Goal: Information Seeking & Learning: Compare options

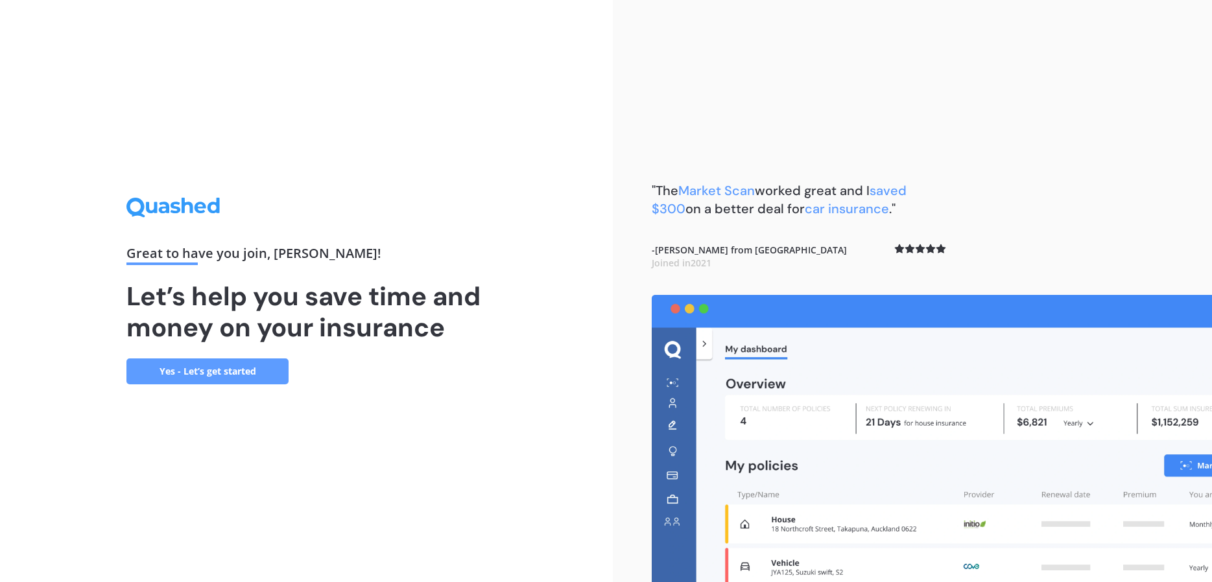
click at [248, 368] on link "Yes - Let’s get started" at bounding box center [207, 372] width 162 height 26
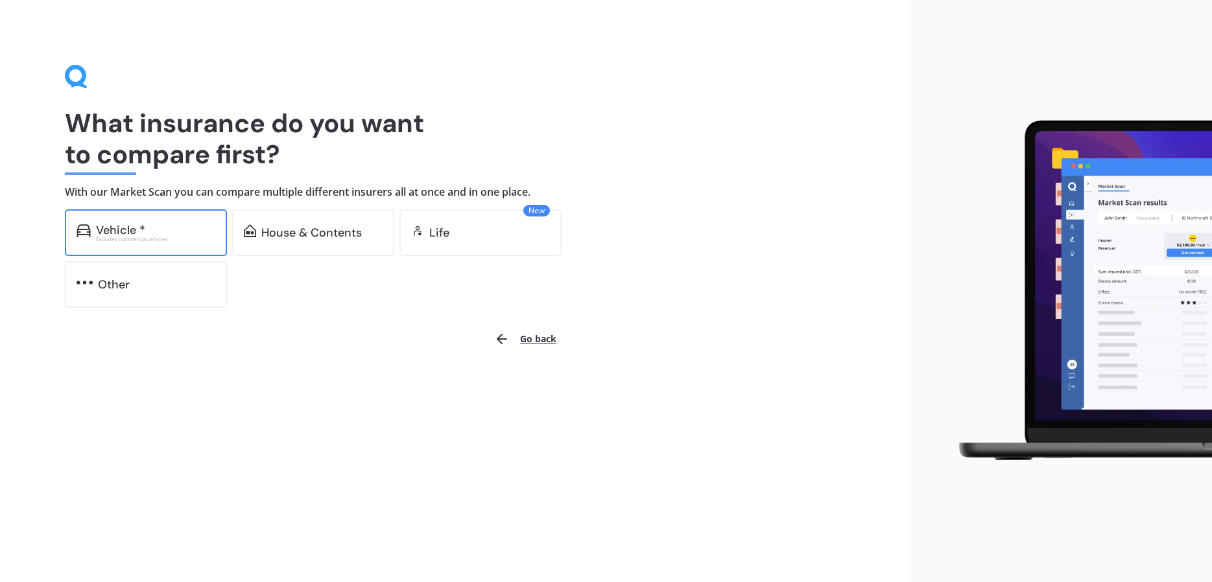
click at [176, 237] on div "Excludes commercial vehicles" at bounding box center [155, 239] width 119 height 5
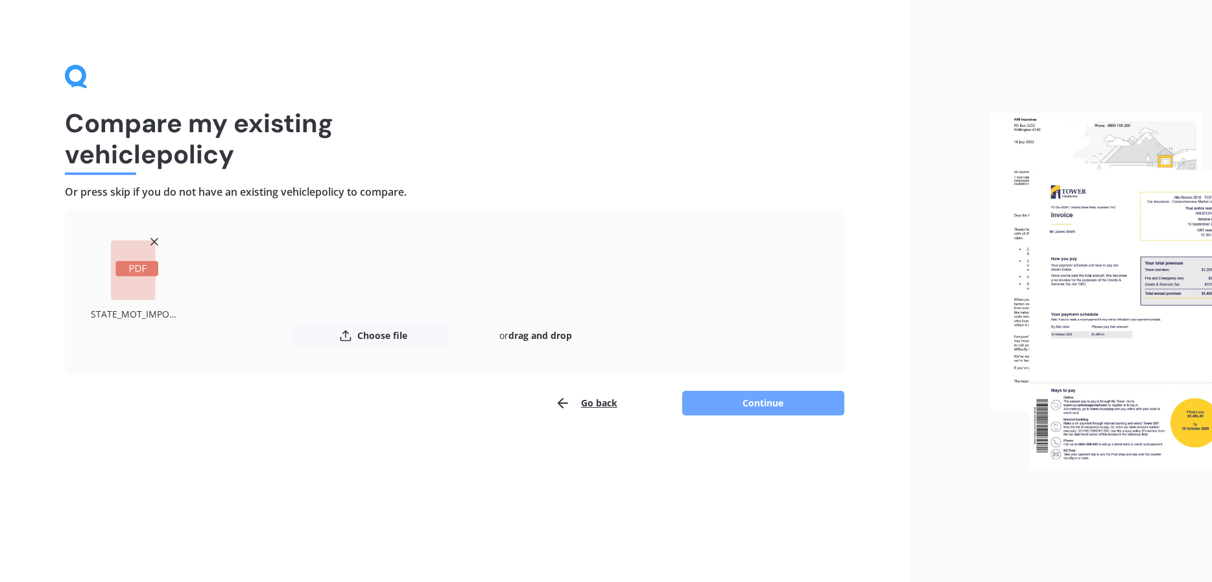
click at [740, 403] on button "Continue" at bounding box center [763, 403] width 162 height 25
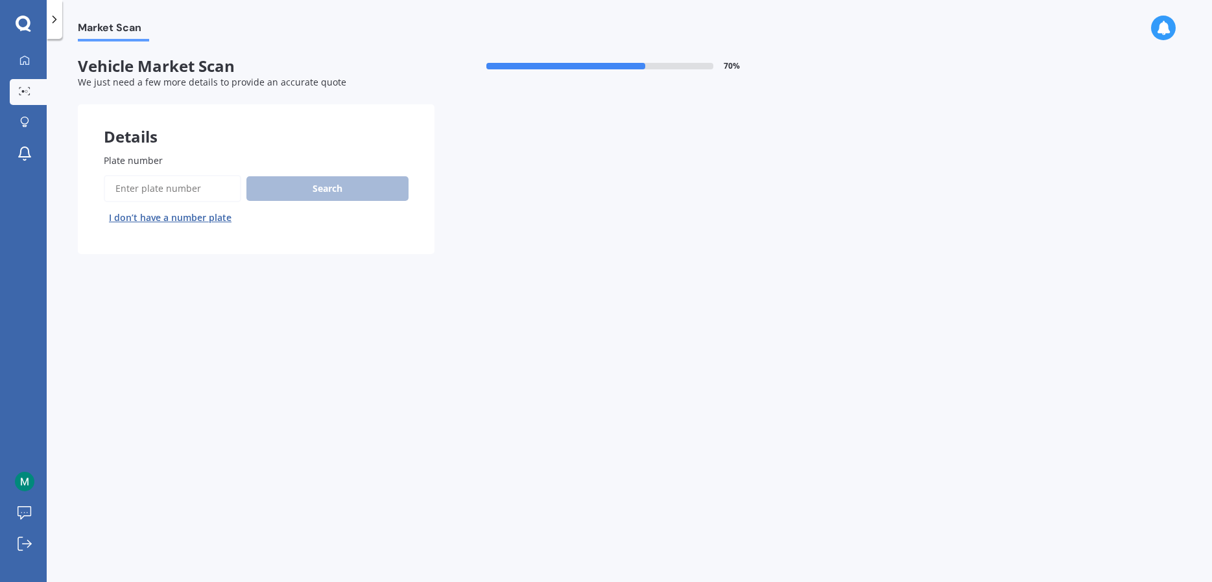
click at [207, 185] on input "Plate number" at bounding box center [172, 188] width 137 height 27
type input "GNY309"
click at [368, 186] on button "Search" at bounding box center [327, 188] width 162 height 25
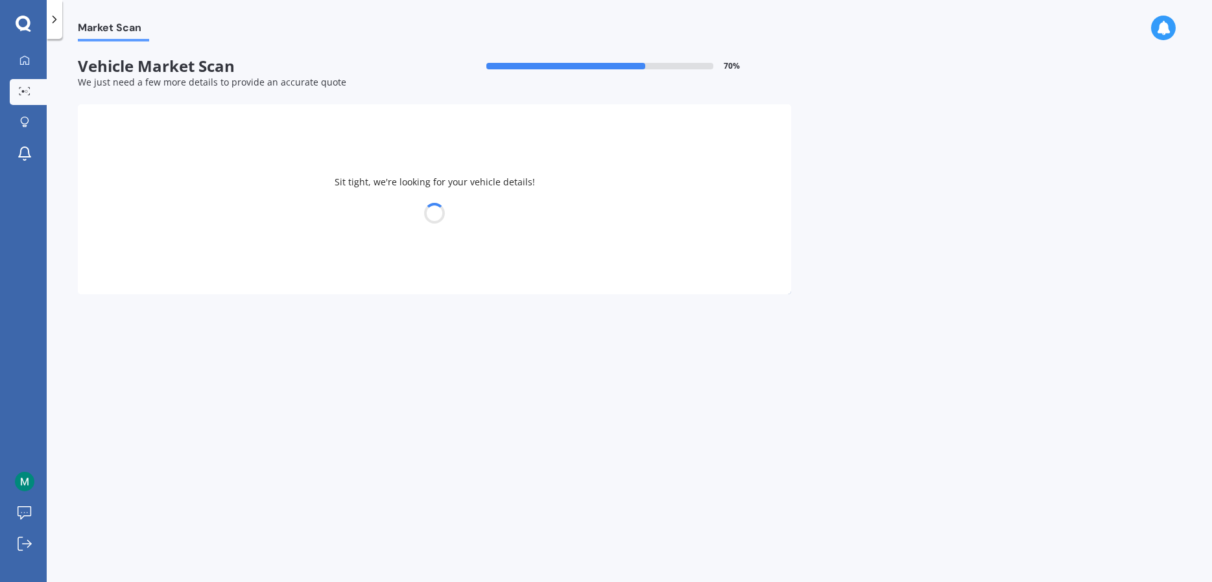
select select "SUBARU"
select select "LEGACY"
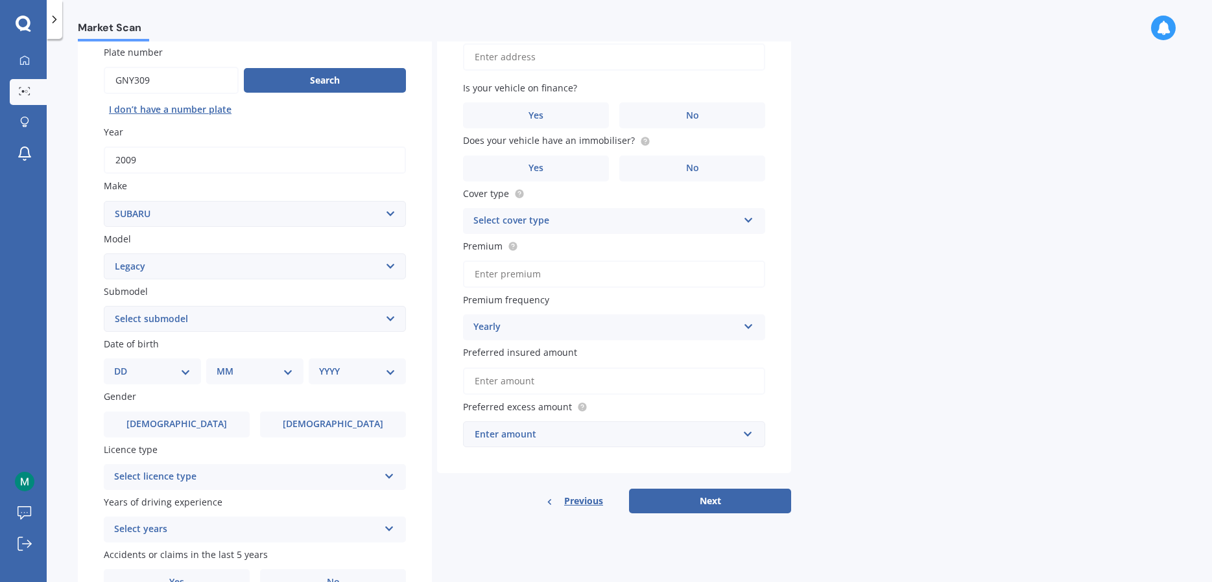
scroll to position [132, 0]
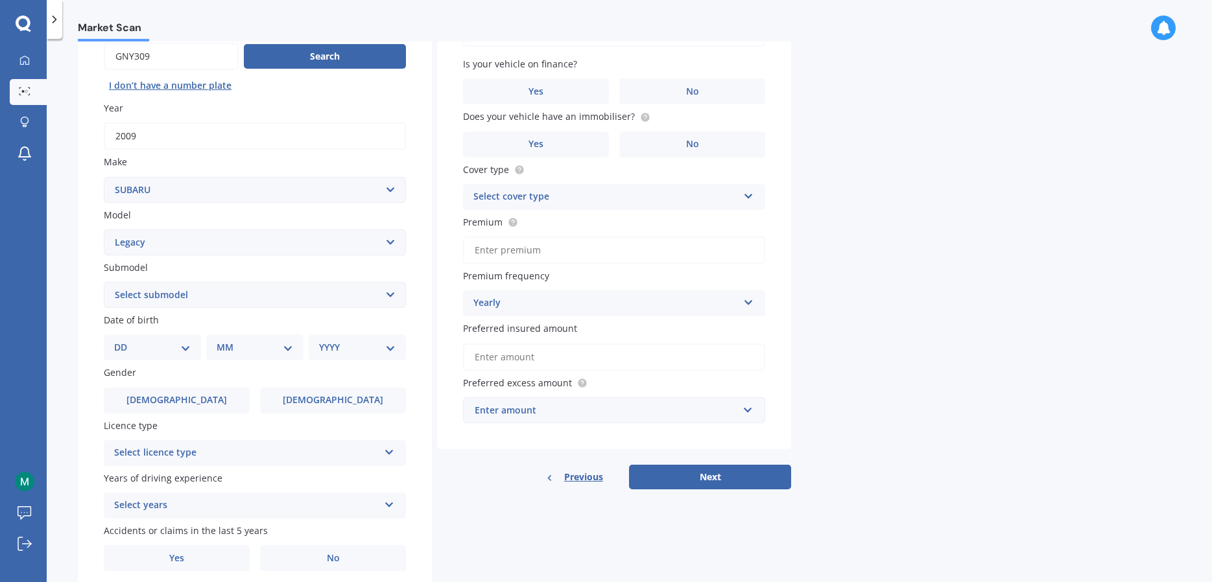
click at [114, 340] on select "DD 01 02 03 04 05 06 07 08 09 10 11 12 13 14 15 16 17 18 19 20 21 22 23 24 25 2…" at bounding box center [152, 347] width 77 height 14
select select "20"
click option "20" at bounding box center [0, 0] width 0 height 0
click at [222, 340] on select "MM 01 02 03 04 05 06 07 08 09 10 11 12" at bounding box center [257, 347] width 71 height 14
select select "09"
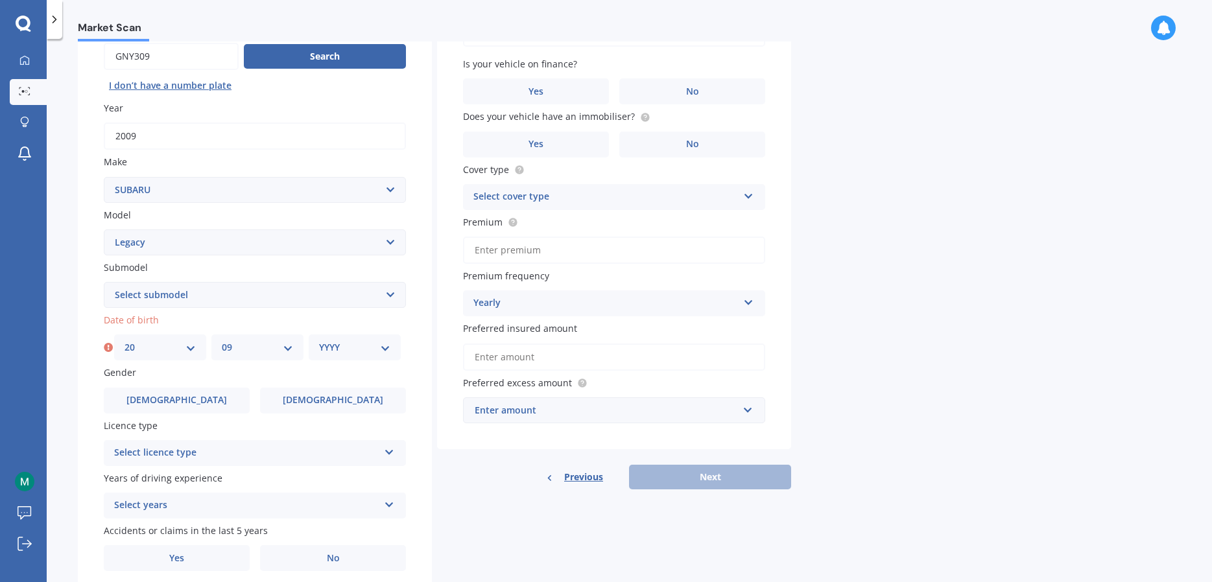
click option "09" at bounding box center [0, 0] width 0 height 0
click at [333, 357] on div "YYYY 2025 2024 2023 2022 2021 2020 2019 2018 2017 2016 2015 2014 2013 2012 2011…" at bounding box center [355, 348] width 92 height 26
click at [319, 340] on select "YYYY 2025 2024 2023 2022 2021 2020 2019 2018 2017 2016 2015 2014 2013 2012 2011…" at bounding box center [354, 347] width 71 height 14
select select "1999"
click option "1999" at bounding box center [0, 0] width 0 height 0
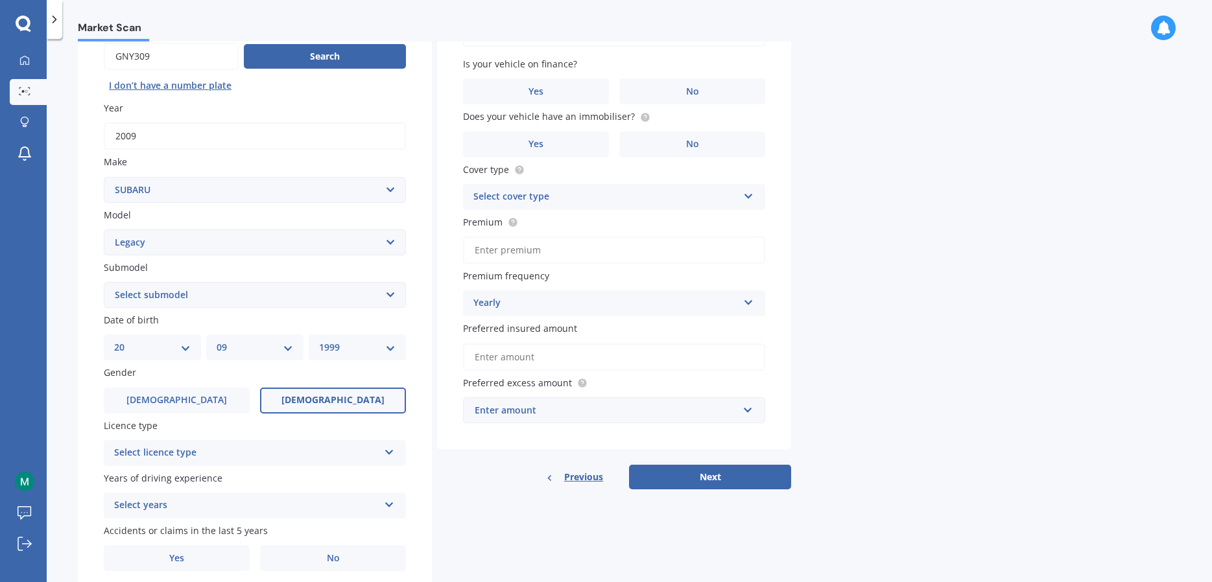
click at [311, 399] on label "[DEMOGRAPHIC_DATA]" at bounding box center [333, 401] width 146 height 26
click at [0, 0] on input "[DEMOGRAPHIC_DATA]" at bounding box center [0, 0] width 0 height 0
click at [311, 399] on label "[DEMOGRAPHIC_DATA]" at bounding box center [333, 401] width 146 height 26
click at [0, 0] on input "[DEMOGRAPHIC_DATA]" at bounding box center [0, 0] width 0 height 0
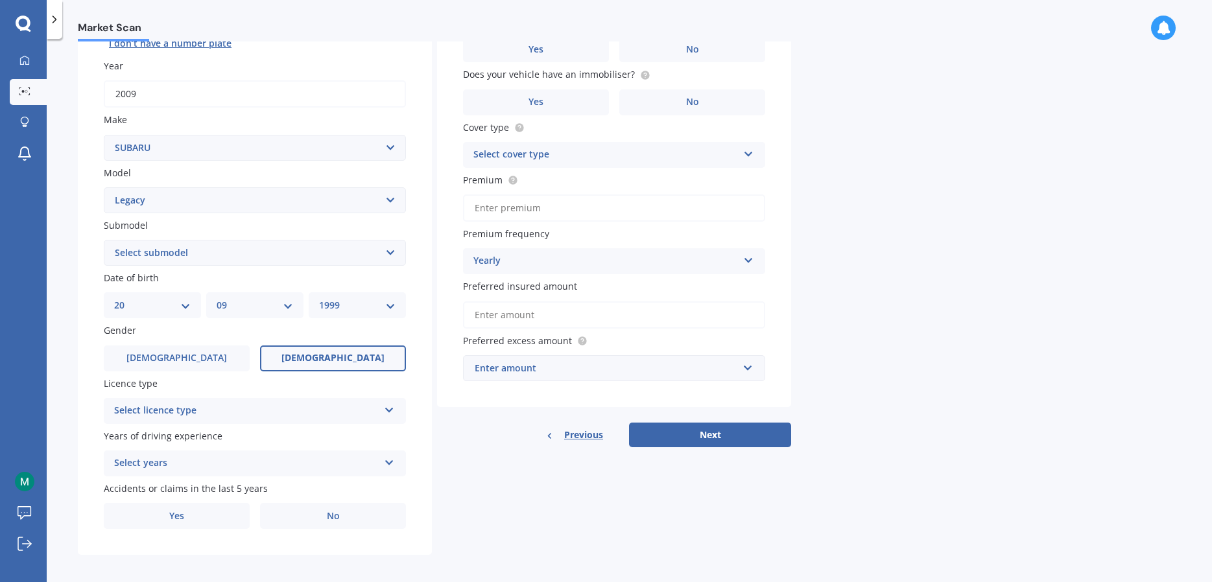
scroll to position [184, 0]
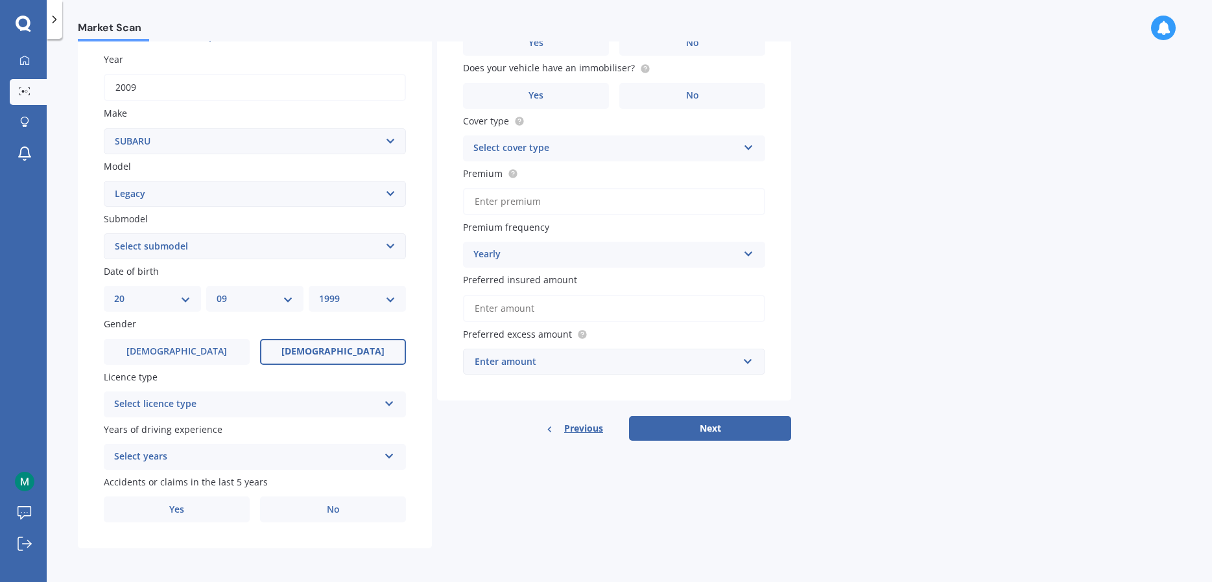
click at [355, 403] on div "Select licence type" at bounding box center [246, 405] width 265 height 16
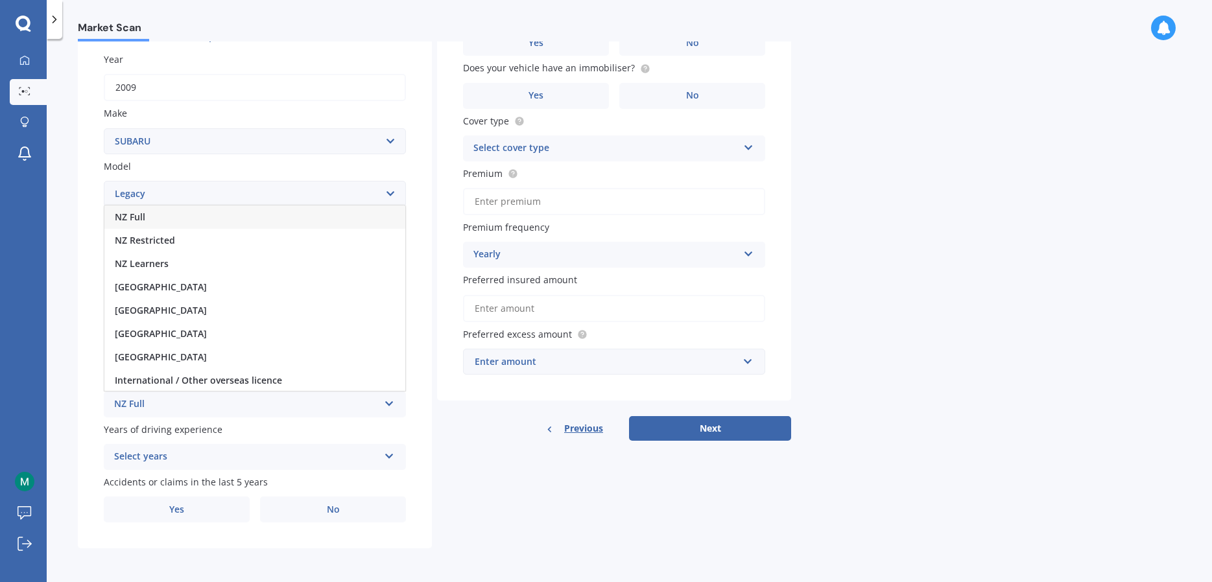
click at [185, 221] on div "NZ Full" at bounding box center [254, 217] width 301 height 23
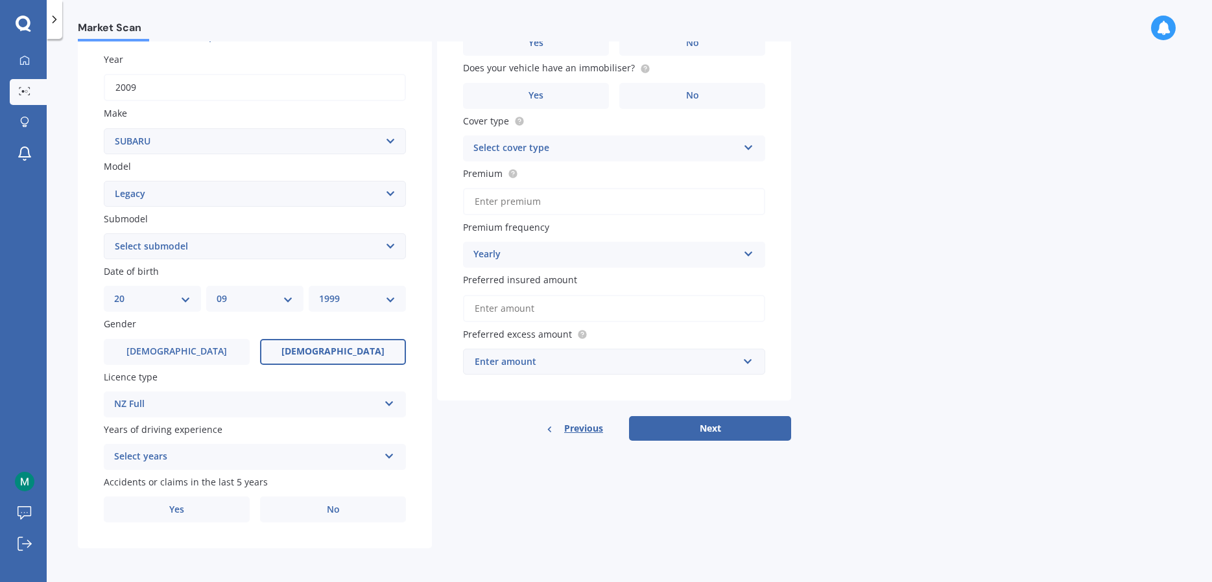
click at [257, 466] on div "Select years 5 or more years 4 years 3 years 2 years 1 year" at bounding box center [255, 457] width 302 height 26
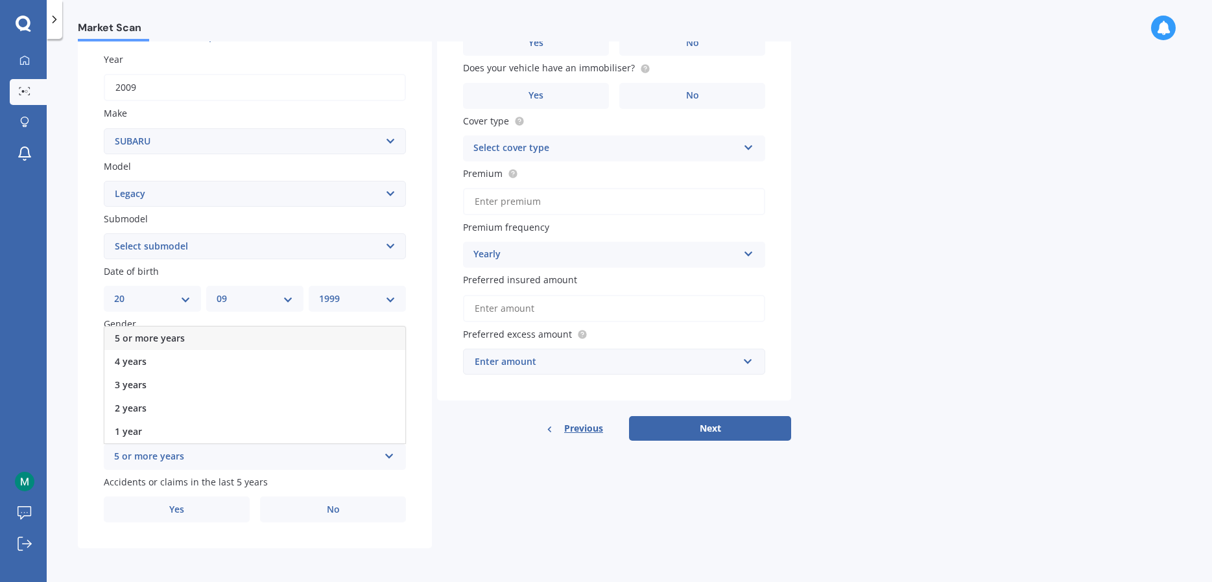
click at [239, 335] on div "5 or more years" at bounding box center [254, 338] width 301 height 23
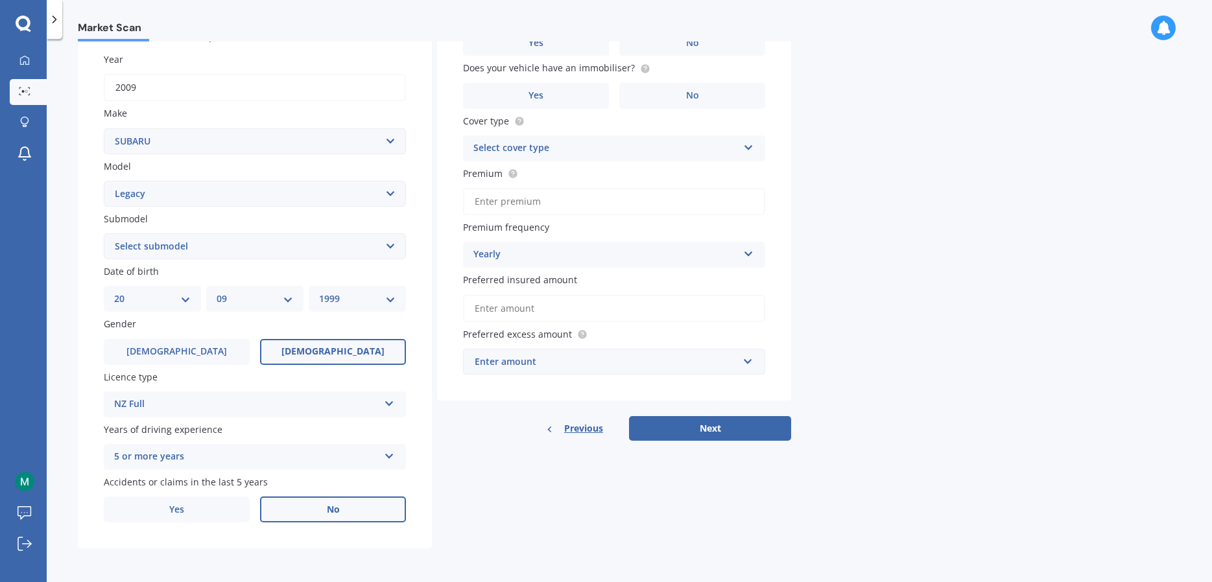
click at [296, 519] on label "No" at bounding box center [333, 510] width 146 height 26
click at [0, 0] on input "No" at bounding box center [0, 0] width 0 height 0
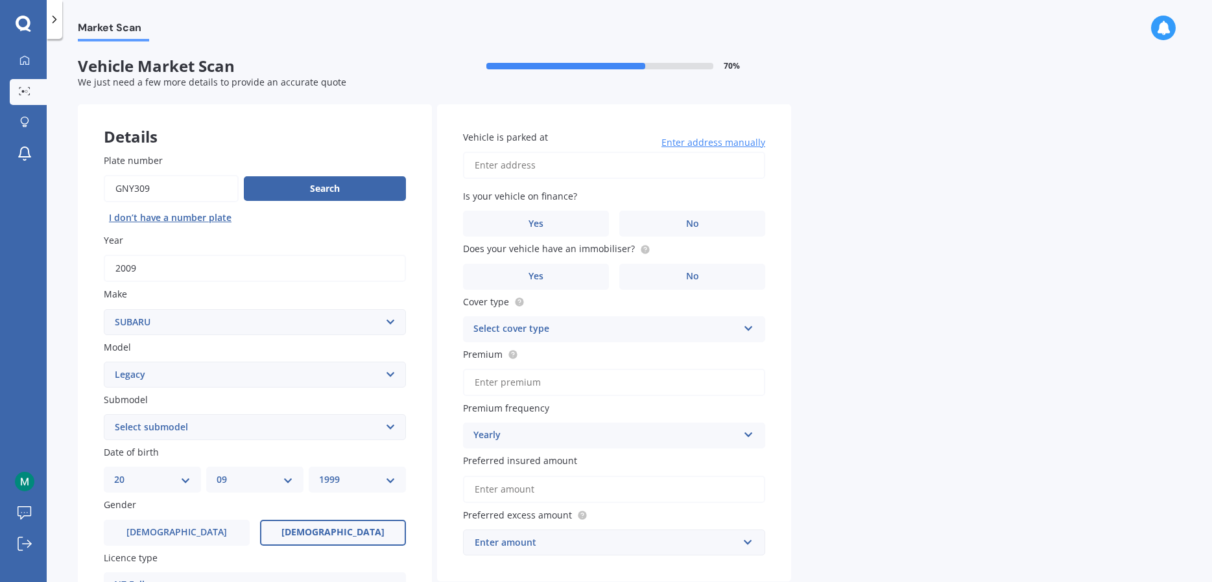
click at [576, 170] on input "Vehicle is parked at" at bounding box center [614, 165] width 302 height 27
type input "[STREET_ADDRESS]"
click at [667, 216] on label "No" at bounding box center [692, 224] width 146 height 26
click at [0, 0] on input "No" at bounding box center [0, 0] width 0 height 0
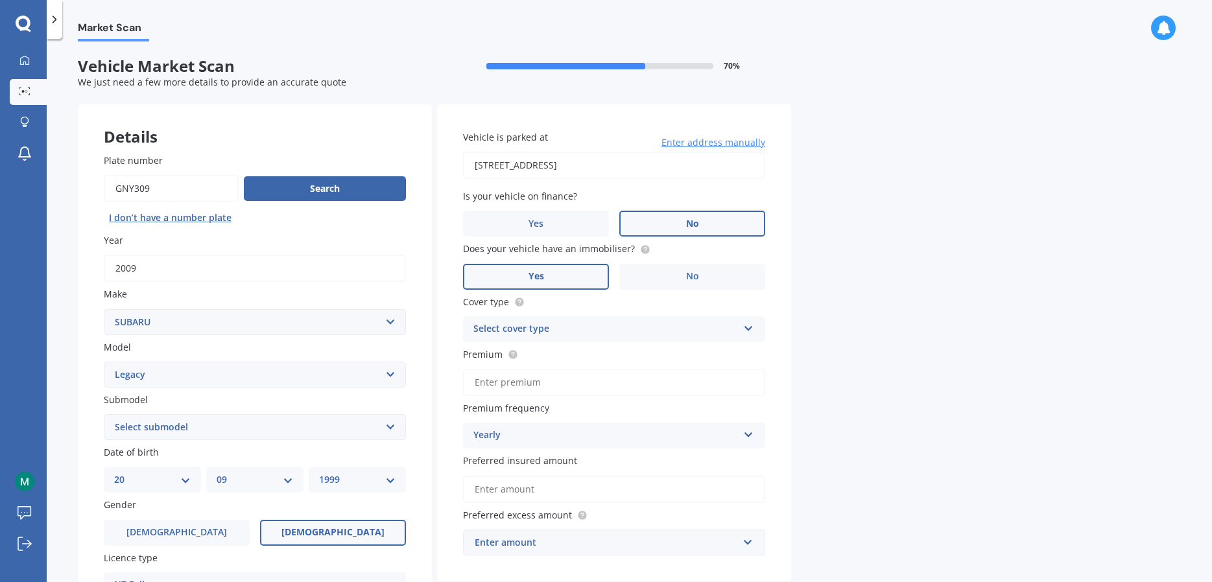
click at [590, 281] on label "Yes" at bounding box center [536, 277] width 146 height 26
click at [0, 0] on input "Yes" at bounding box center [0, 0] width 0 height 0
click at [652, 325] on div "Select cover type" at bounding box center [605, 330] width 265 height 16
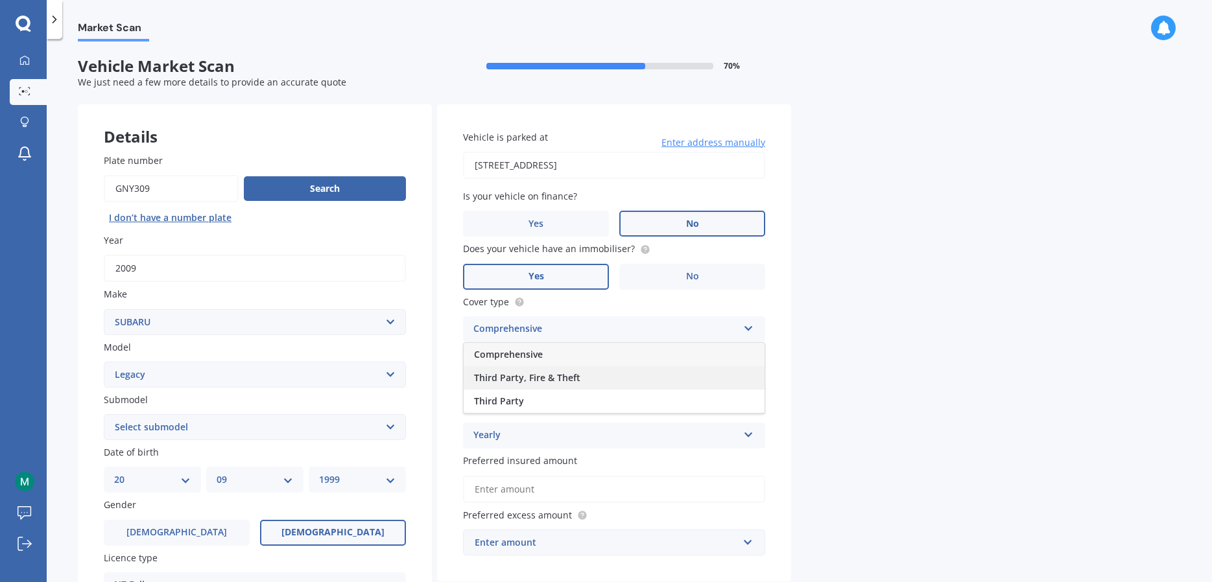
click at [624, 380] on div "Third Party, Fire & Theft" at bounding box center [614, 377] width 301 height 23
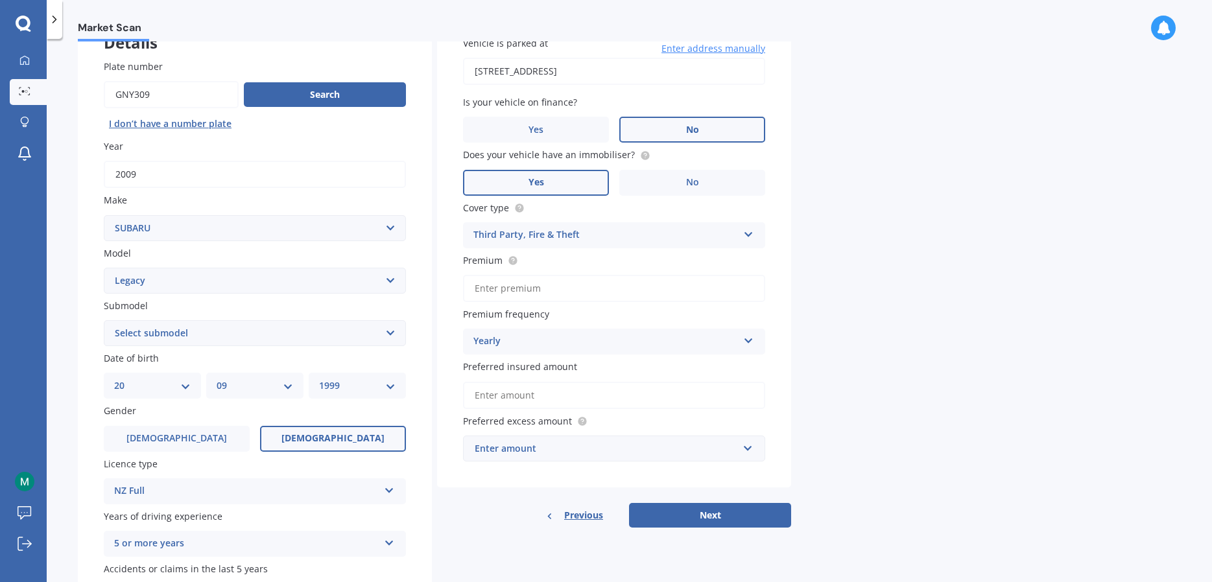
scroll to position [102, 0]
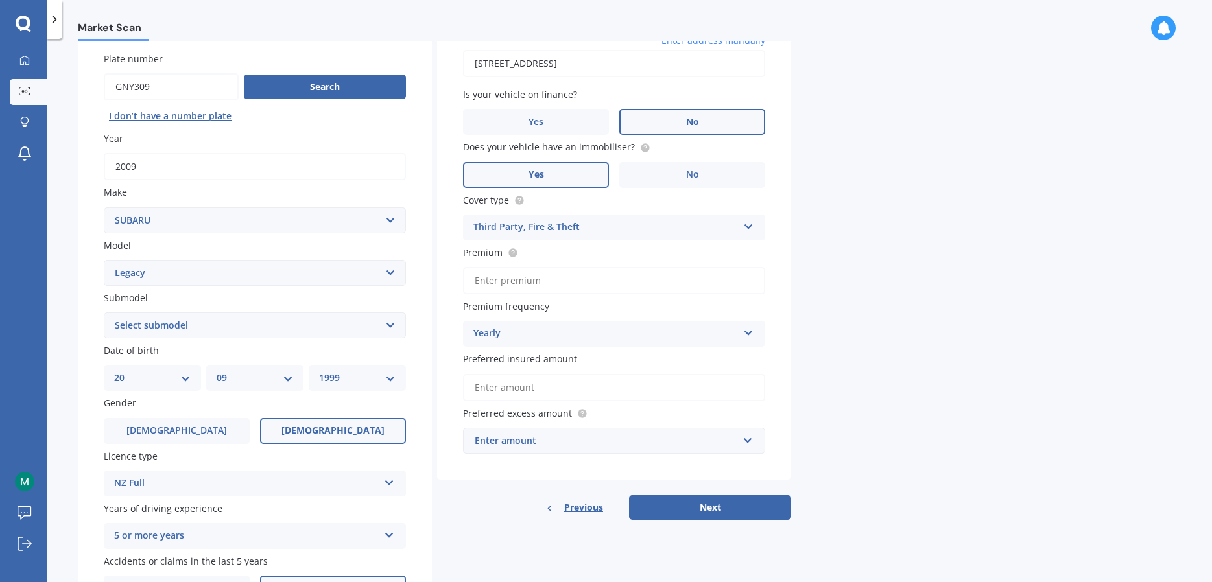
click at [625, 448] on div "Enter amount" at bounding box center [606, 441] width 263 height 14
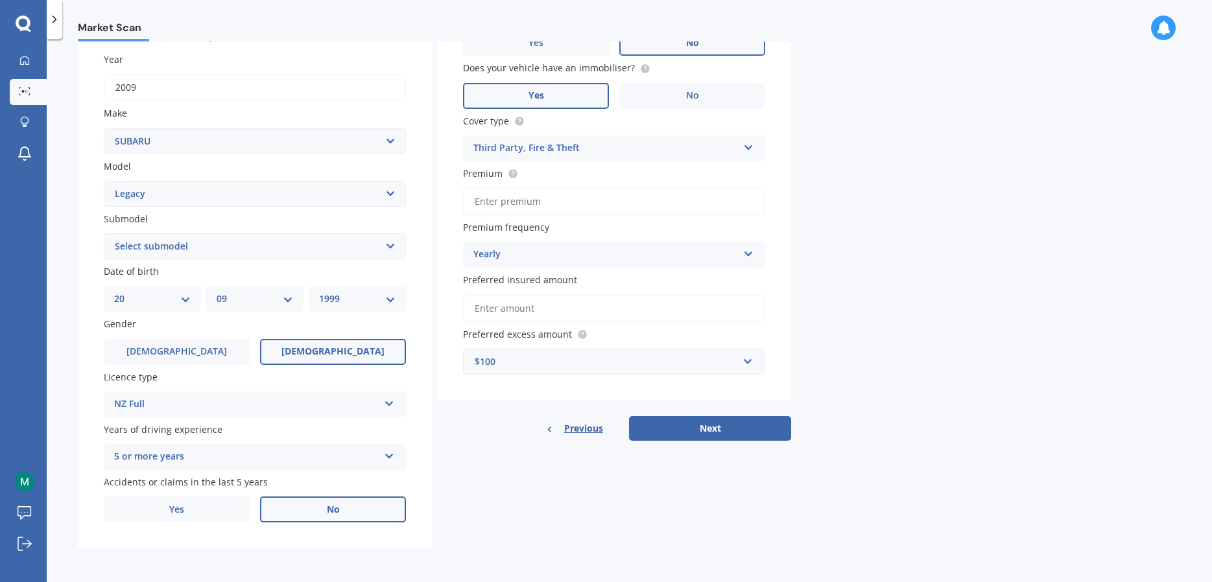
click at [766, 383] on div "Vehicle is parked at [STREET_ADDRESS] Enter address manually Is your vehicle on…" at bounding box center [614, 161] width 354 height 477
click at [631, 309] on input "Preferred insured amount" at bounding box center [614, 308] width 302 height 27
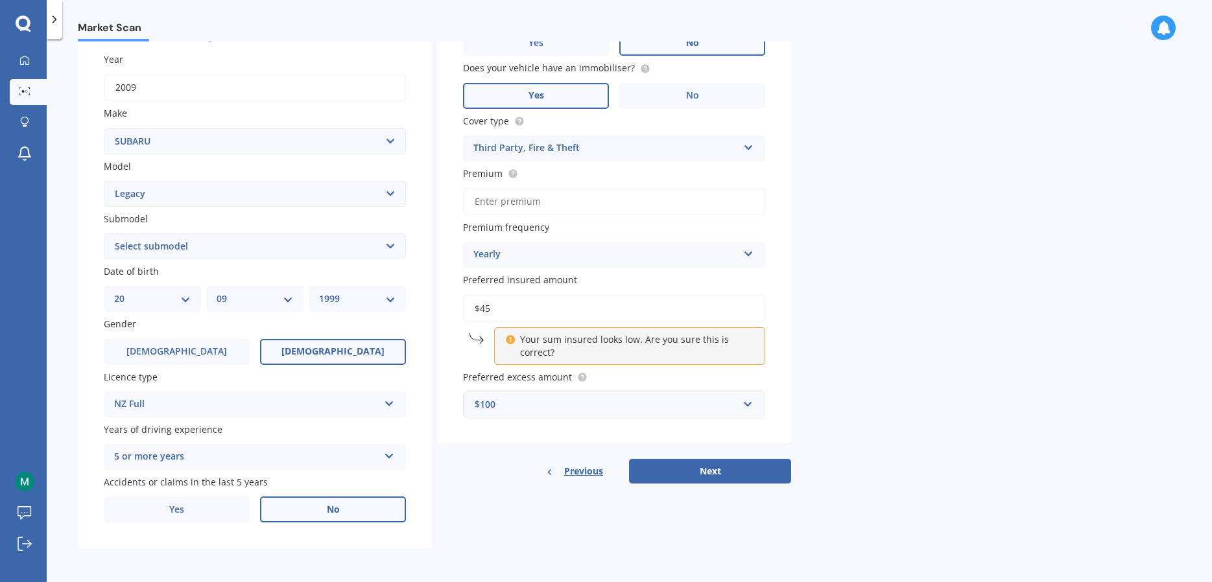
type input "$4"
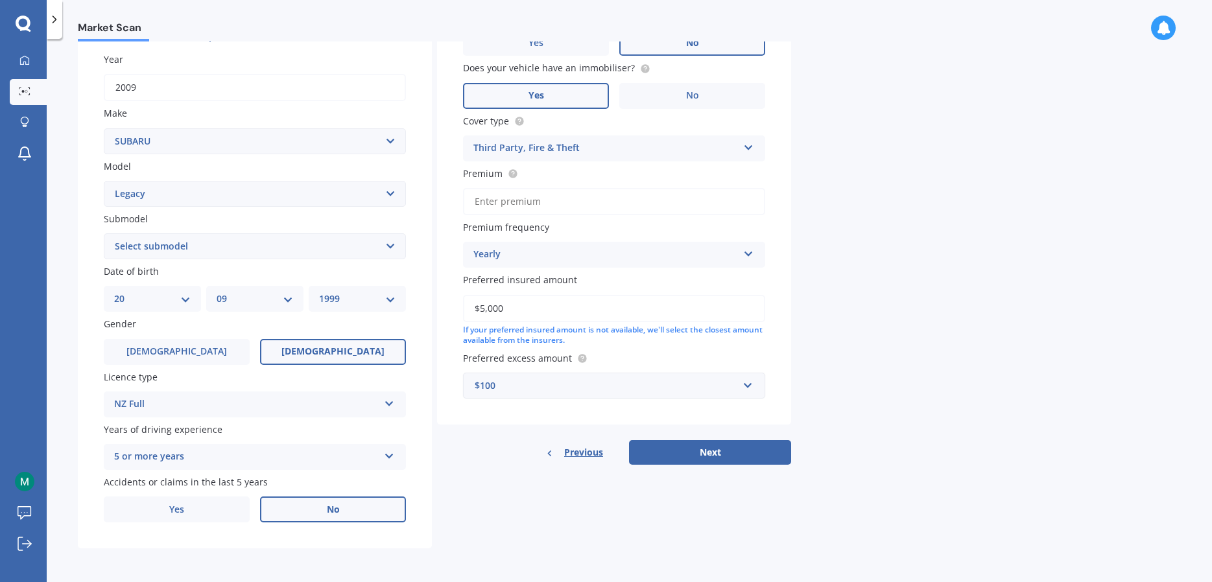
type input "$5,000"
click at [743, 395] on input "text" at bounding box center [609, 385] width 290 height 25
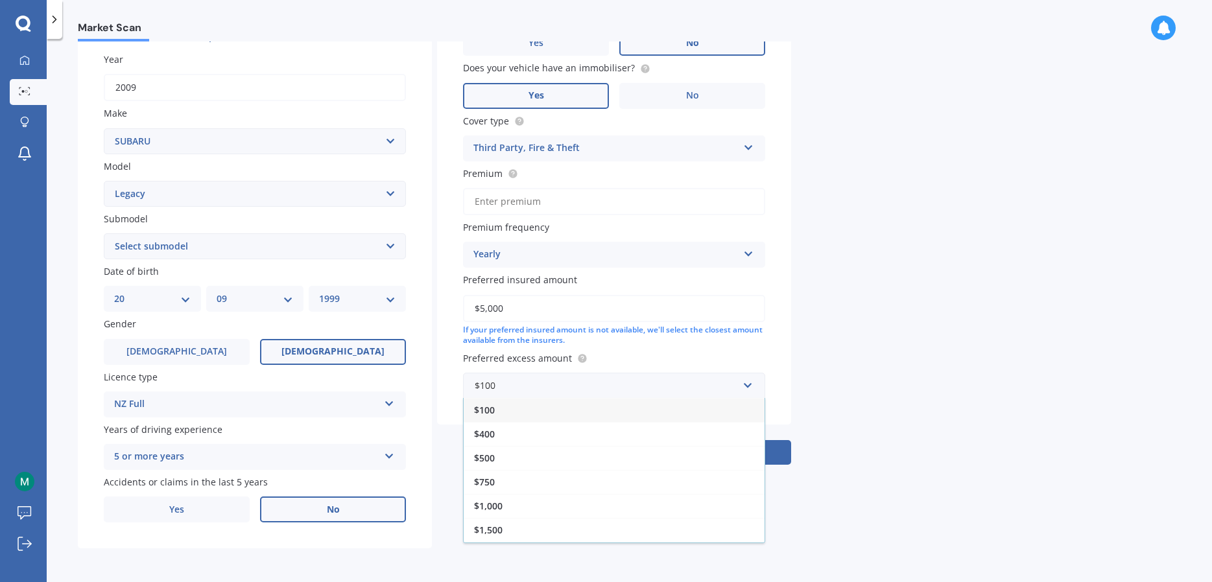
click at [785, 383] on div "Vehicle is parked at [STREET_ADDRESS] Enter address manually Is your vehicle on…" at bounding box center [614, 174] width 354 height 502
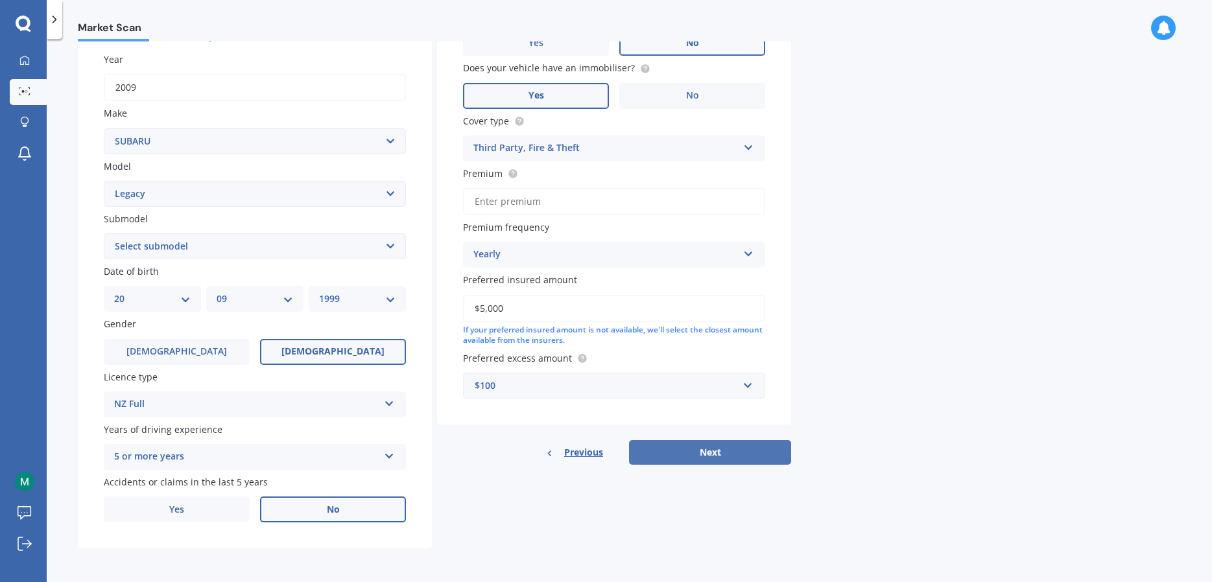
click at [740, 442] on button "Next" at bounding box center [710, 452] width 162 height 25
type input "$500.00"
click at [104, 233] on select "Select submodel (All other non turbo) (All other turbo) 2.0i 2.0R 2.5i 2.5i Lux…" at bounding box center [255, 246] width 302 height 26
select select "2.0R"
click option "2.0R" at bounding box center [0, 0] width 0 height 0
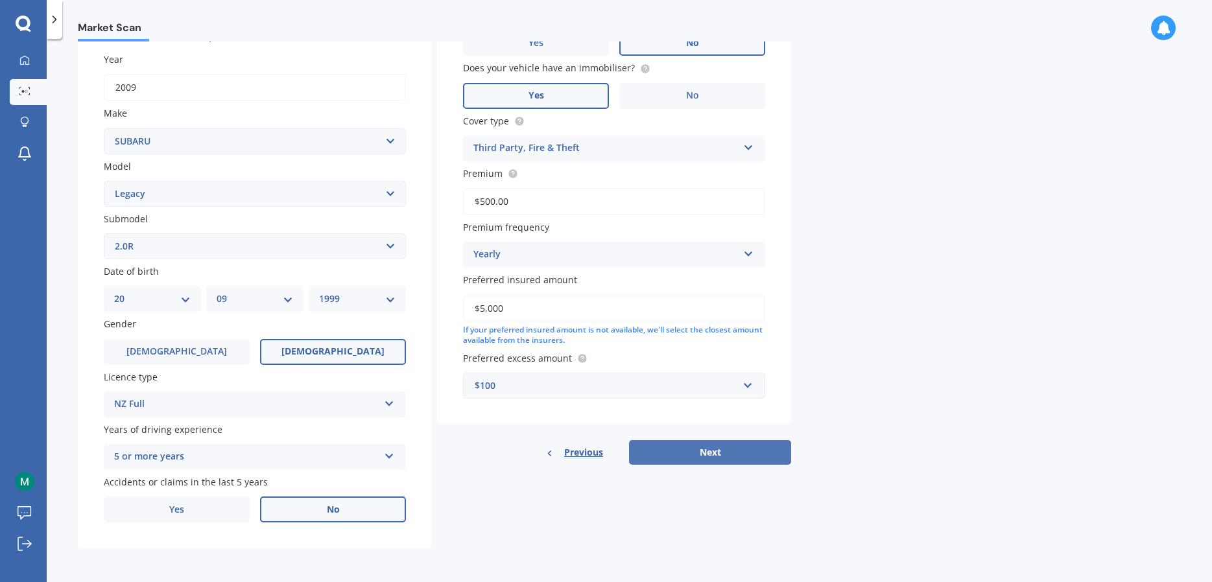
click at [685, 449] on button "Next" at bounding box center [710, 452] width 162 height 25
select select "20"
select select "09"
select select "1999"
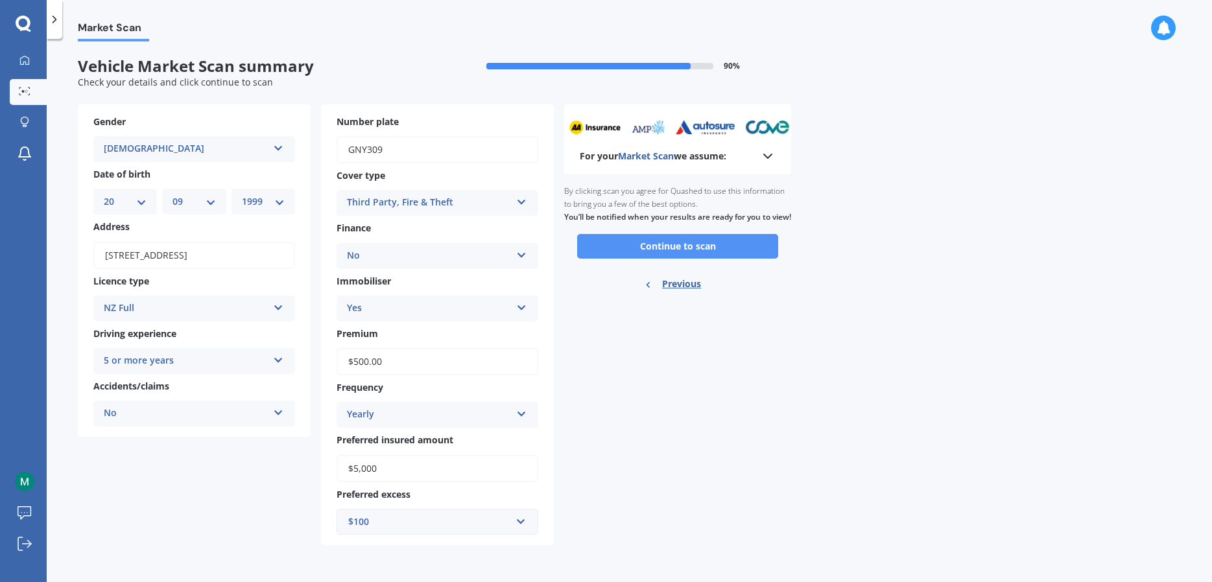
click at [701, 259] on button "Continue to scan" at bounding box center [677, 246] width 201 height 25
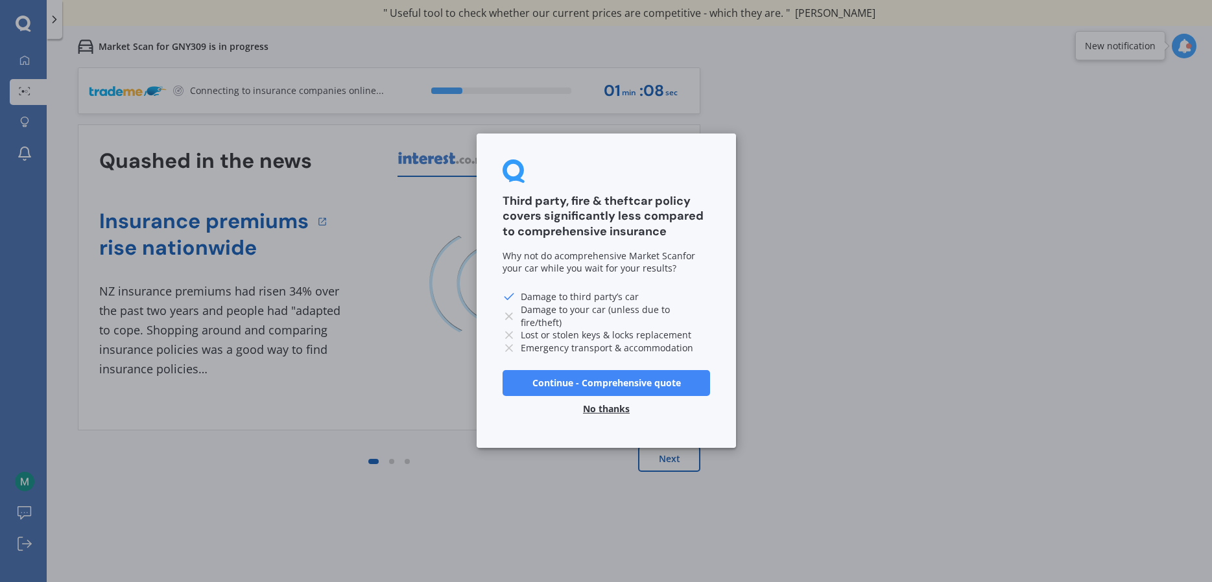
click at [630, 381] on button "Continue - Comprehensive quote" at bounding box center [605, 383] width 207 height 26
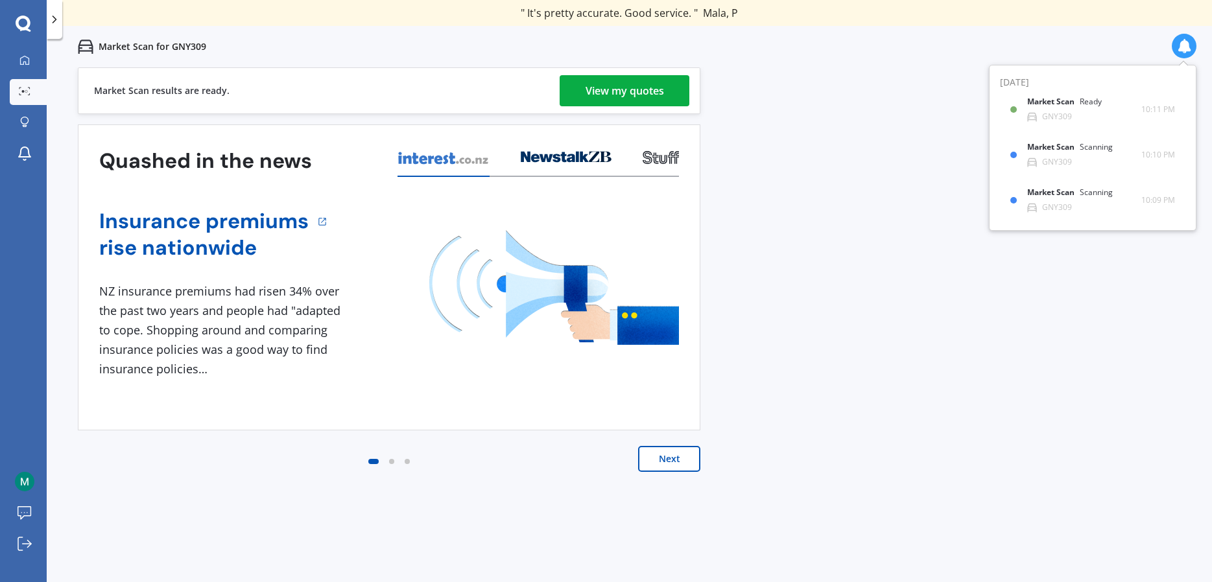
click at [671, 462] on button "Next" at bounding box center [669, 459] width 62 height 26
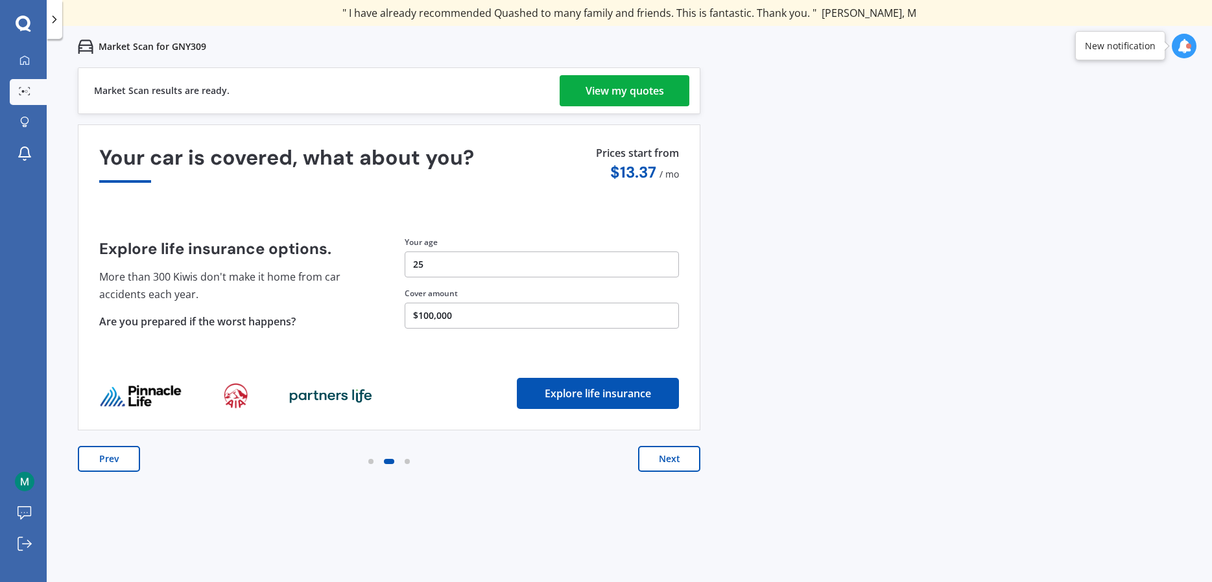
click at [475, 318] on button "$100,000" at bounding box center [542, 316] width 274 height 26
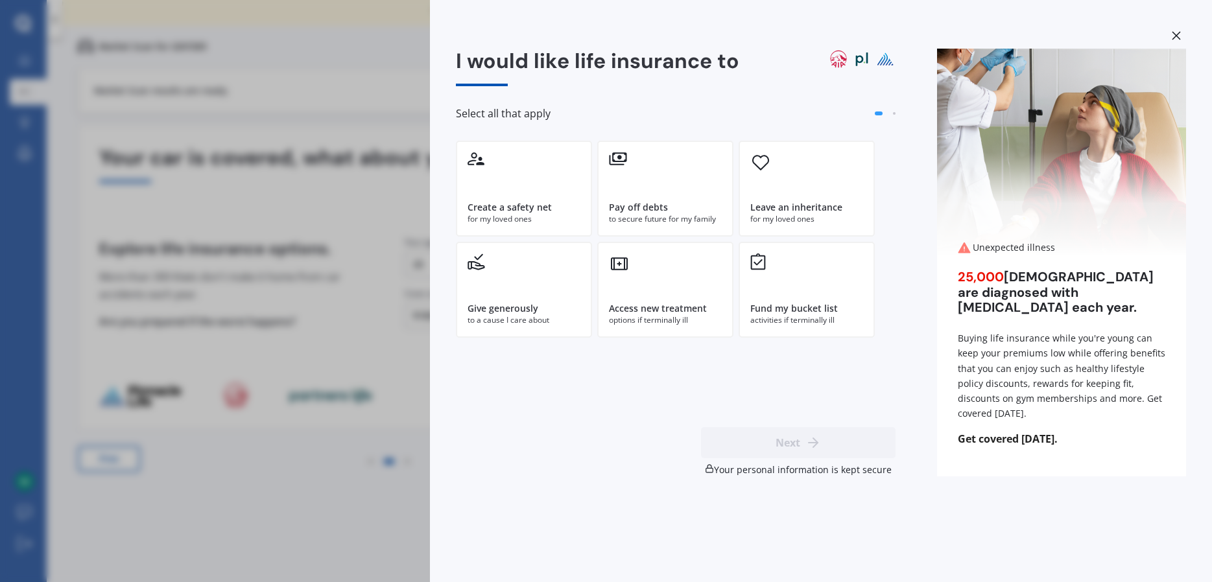
click at [335, 381] on div "I would like life insurance to Select all that apply Create a safety net for my…" at bounding box center [606, 291] width 1212 height 582
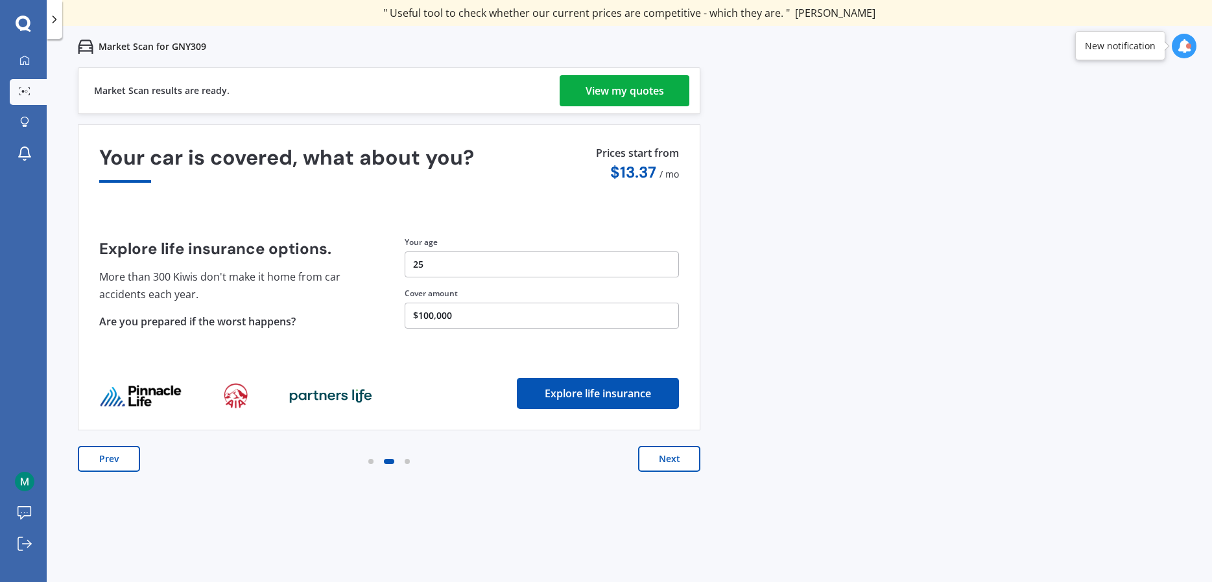
click at [605, 83] on div "View my quotes" at bounding box center [624, 90] width 78 height 31
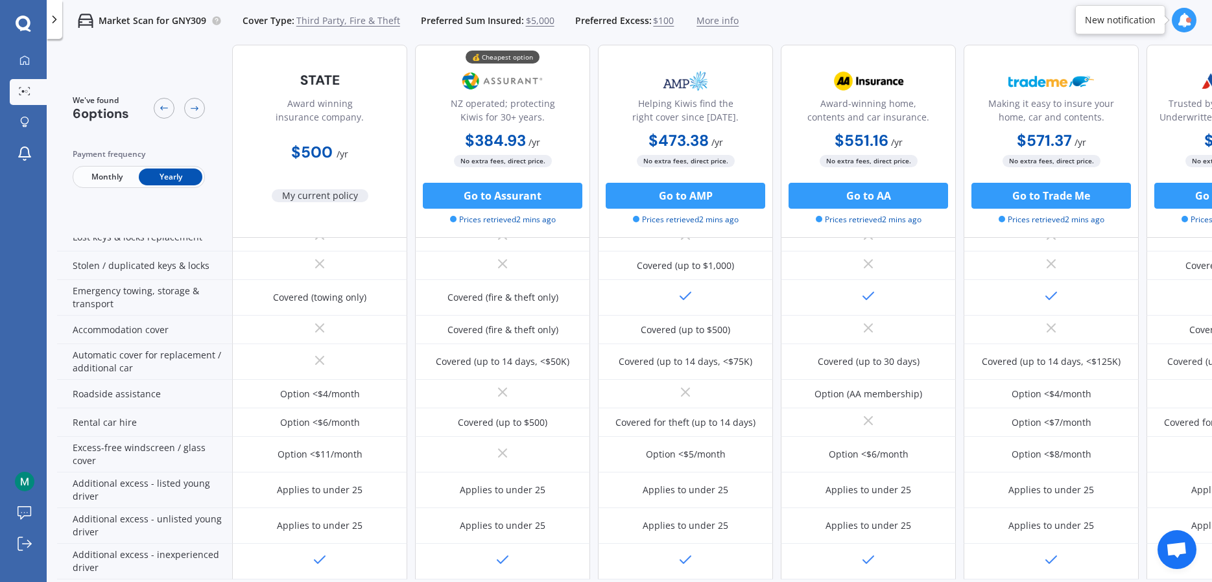
scroll to position [239, 0]
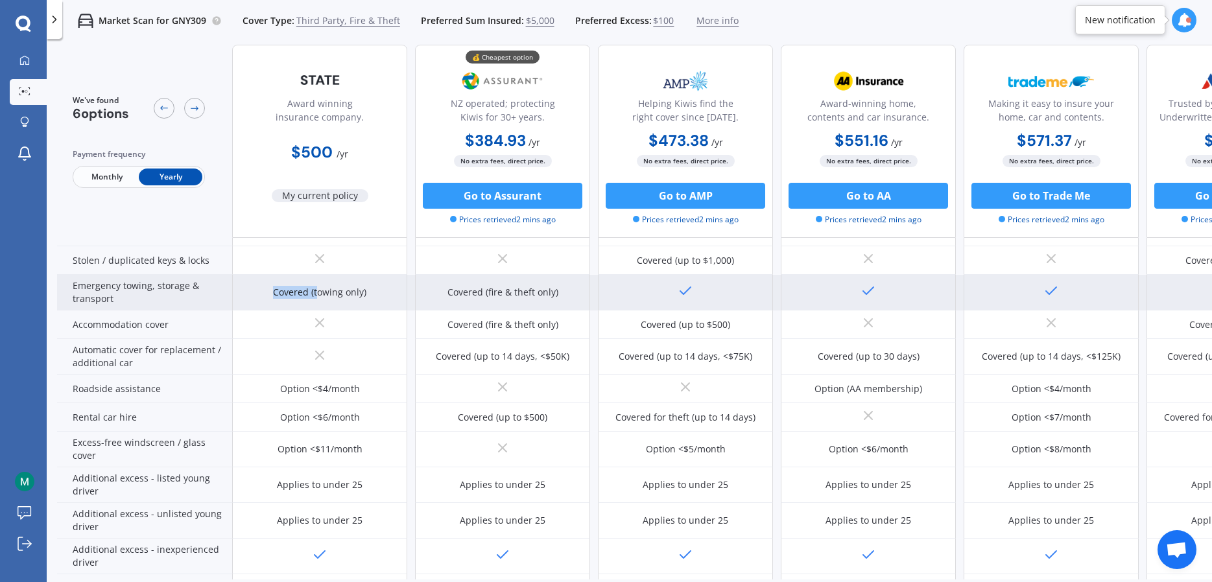
drag, startPoint x: 273, startPoint y: 285, endPoint x: 318, endPoint y: 284, distance: 44.7
click at [318, 284] on div "Covered (towing only)" at bounding box center [319, 293] width 175 height 36
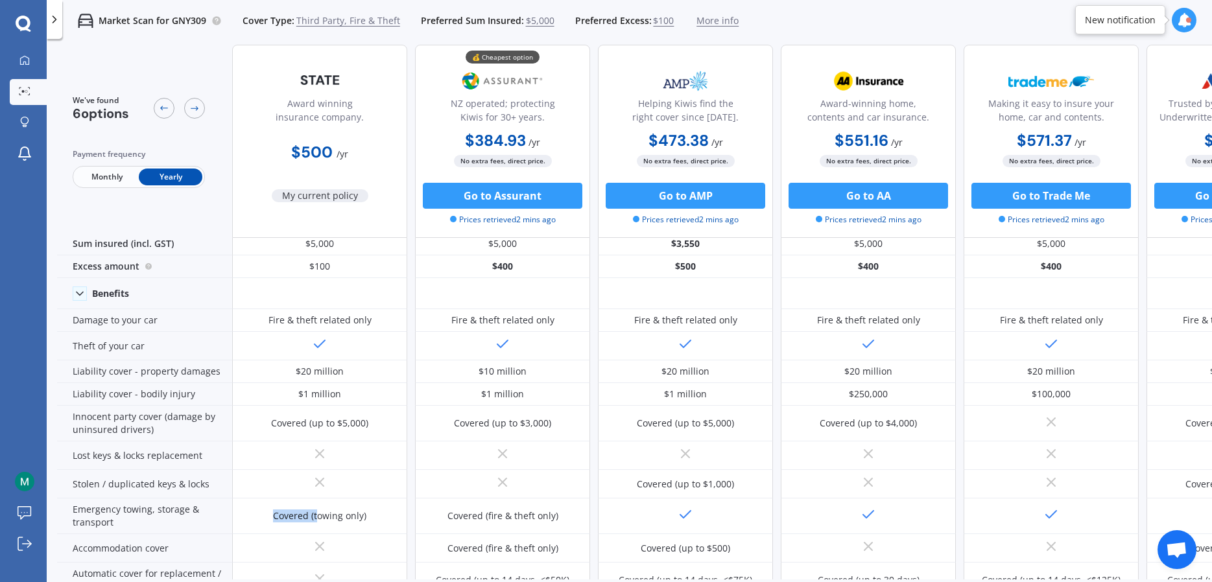
scroll to position [0, 0]
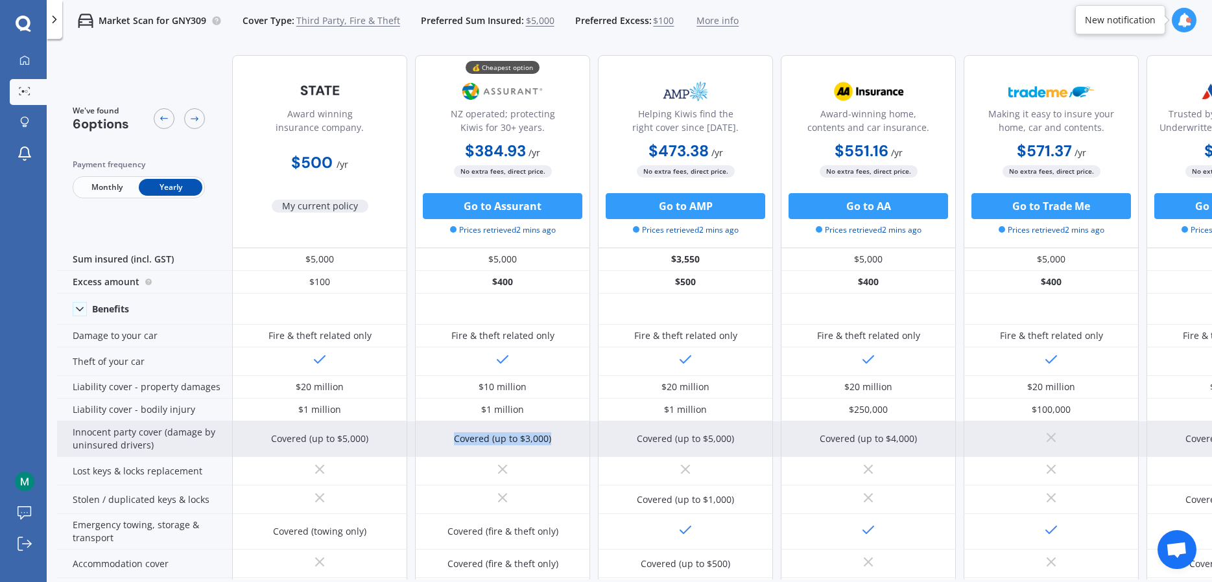
drag, startPoint x: 567, startPoint y: 435, endPoint x: 437, endPoint y: 436, distance: 130.3
click at [437, 436] on div "Covered (up to $3,000)" at bounding box center [502, 439] width 175 height 36
drag, startPoint x: 266, startPoint y: 424, endPoint x: 577, endPoint y: 435, distance: 311.4
click at [577, 435] on div "Covered (up to $5,000) Covered (up to $3,000) Covered (up to $5,000) Covered (u…" at bounding box center [776, 439] width 1089 height 36
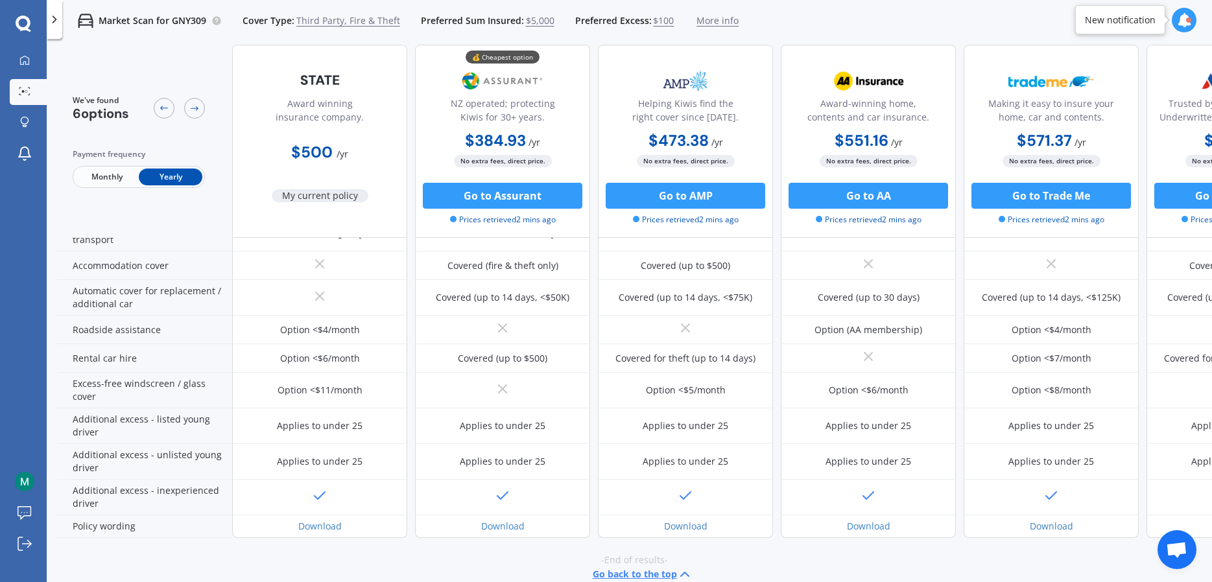
scroll to position [304, 0]
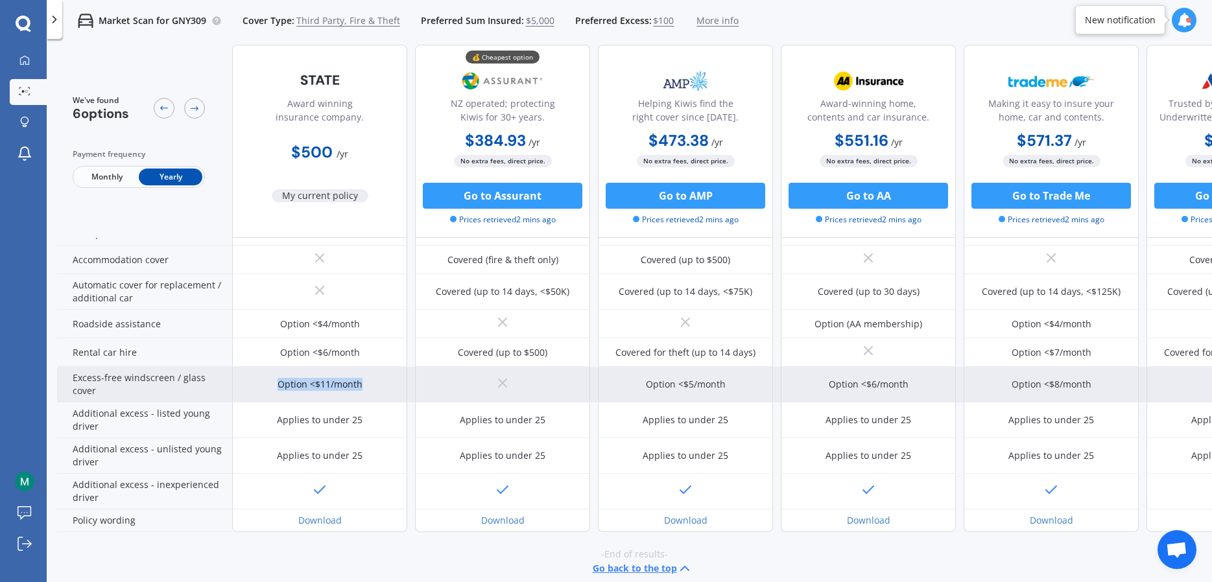
drag, startPoint x: 279, startPoint y: 373, endPoint x: 374, endPoint y: 399, distance: 98.6
click at [374, 399] on div "Option <$11/month" at bounding box center [319, 385] width 175 height 36
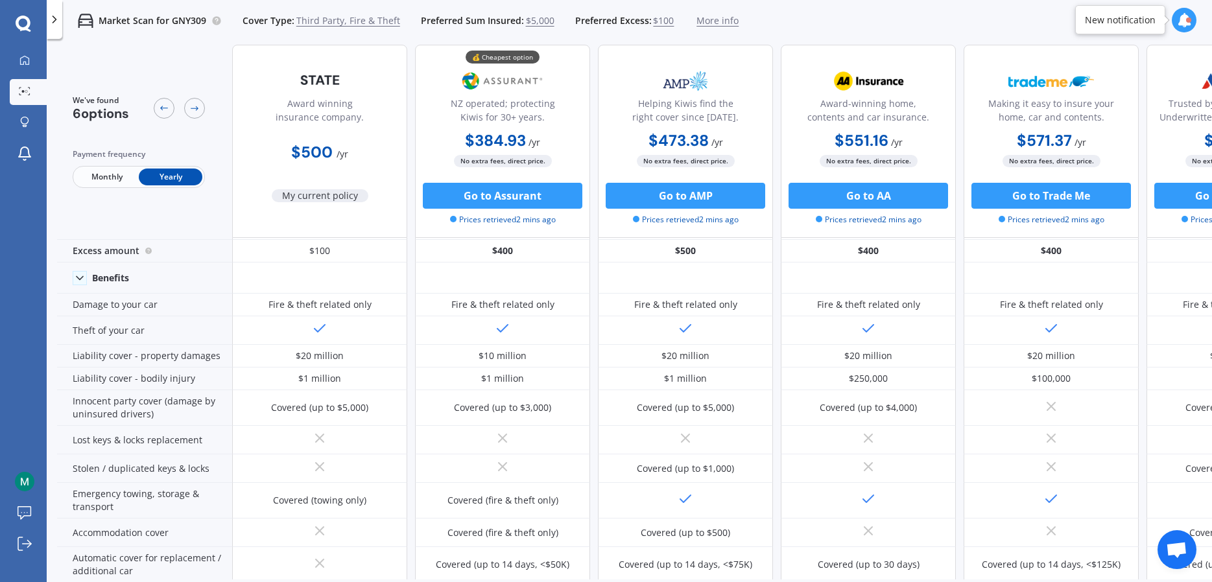
scroll to position [0, 0]
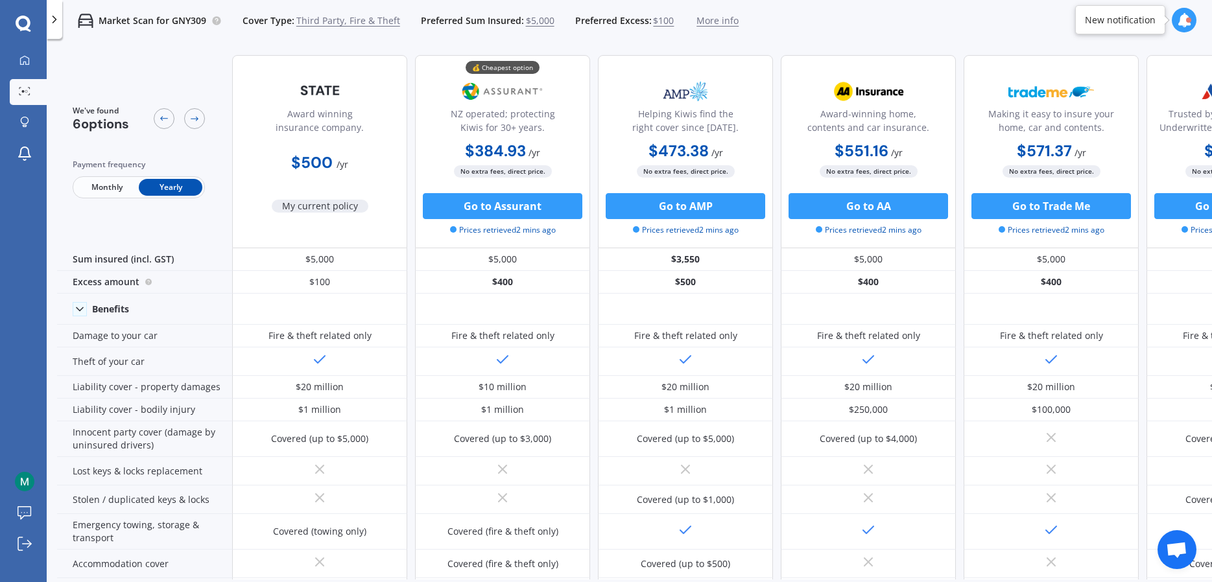
click at [507, 150] on b "$384.93" at bounding box center [495, 151] width 61 height 20
drag, startPoint x: 506, startPoint y: 150, endPoint x: 407, endPoint y: 158, distance: 99.6
click at [407, 158] on div "Award winning insurance company. $500 / yr My current policy 💰 Cheapest option …" at bounding box center [776, 151] width 1089 height 193
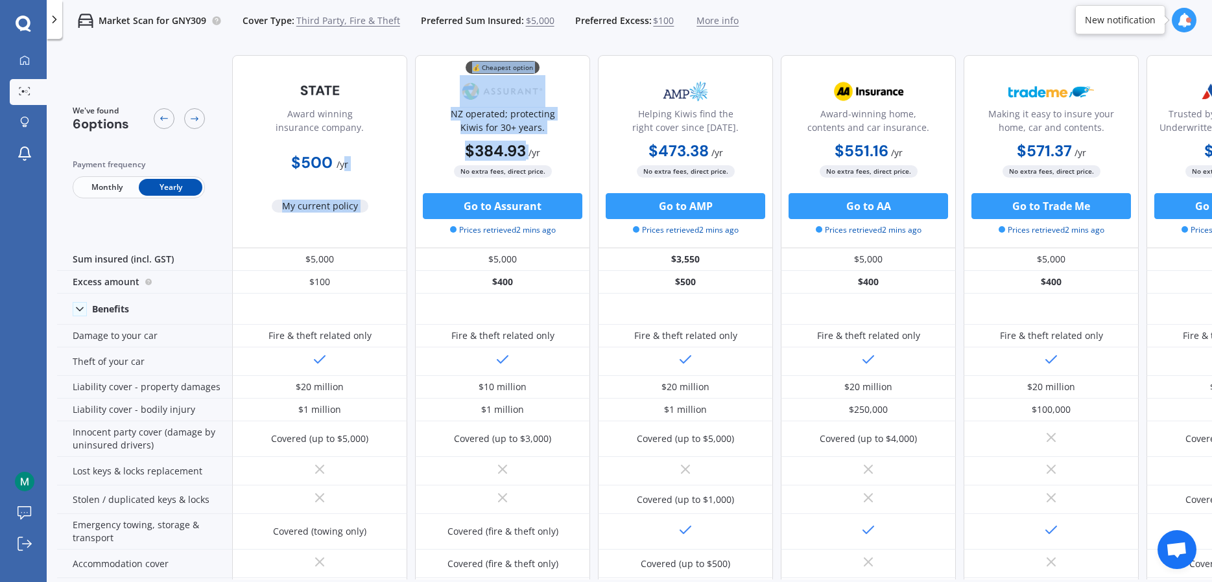
click at [383, 159] on div "$500 / yr" at bounding box center [319, 157] width 175 height 37
